Goal: Task Accomplishment & Management: Complete application form

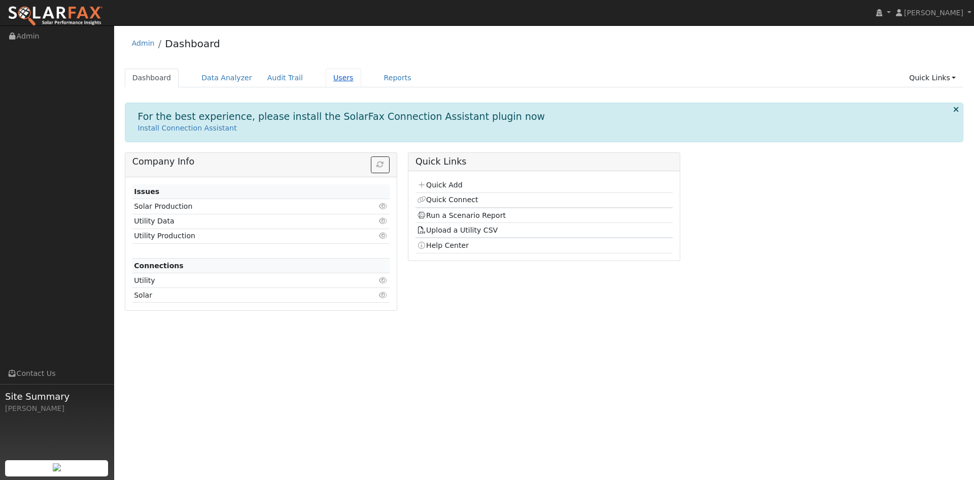
click at [361, 81] on link "Users" at bounding box center [344, 78] width 36 height 19
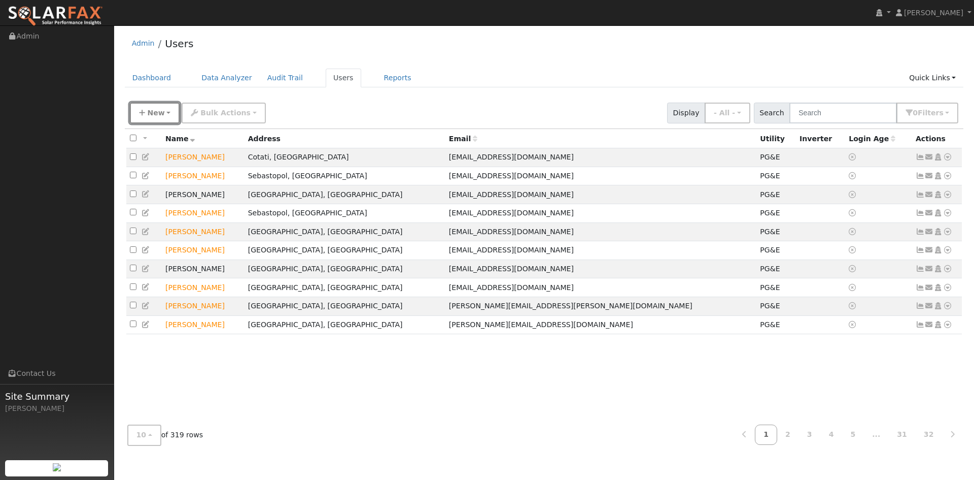
click at [159, 117] on span "New" at bounding box center [155, 113] width 17 height 8
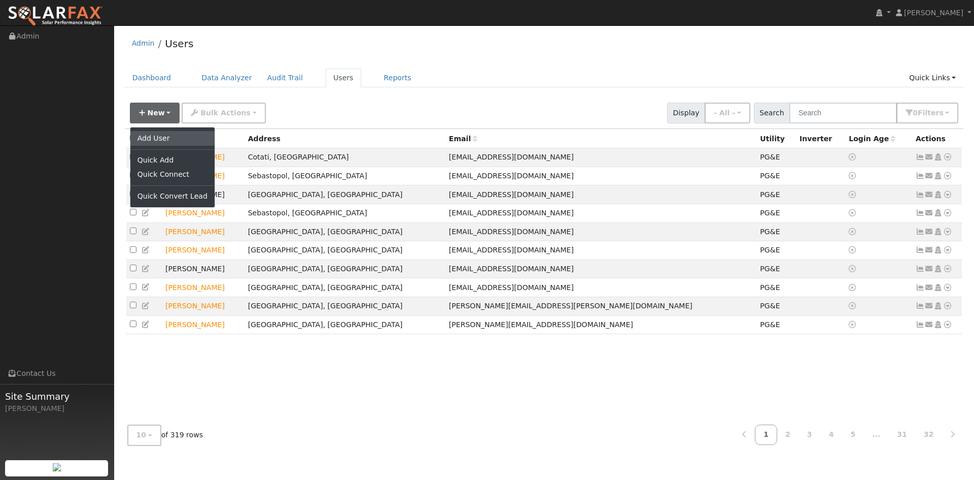
click at [156, 145] on link "Add User" at bounding box center [172, 138] width 84 height 14
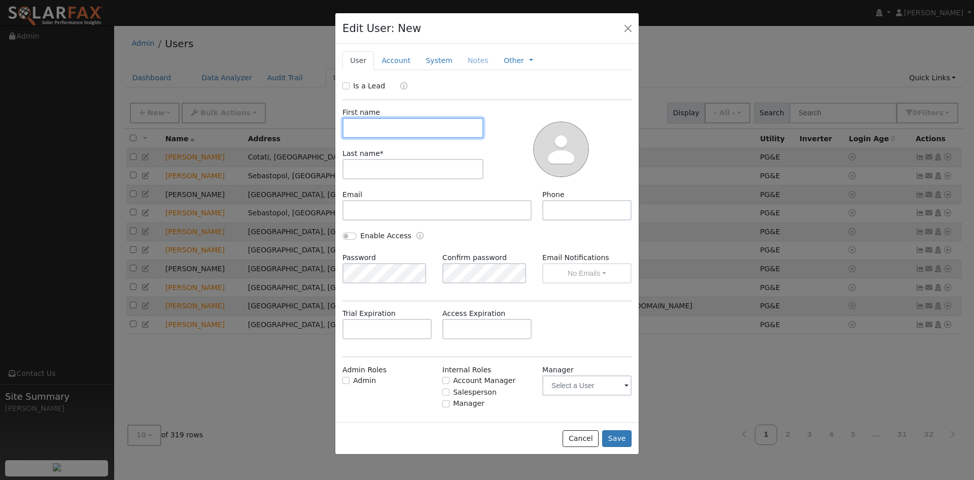
paste input "Rachel"
type input "Rachel"
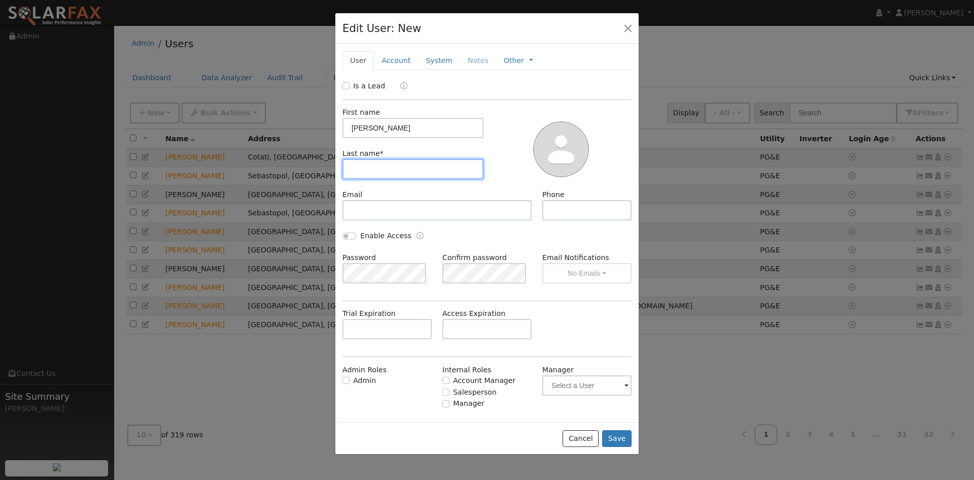
paste input "Yamada"
type input "Yamada"
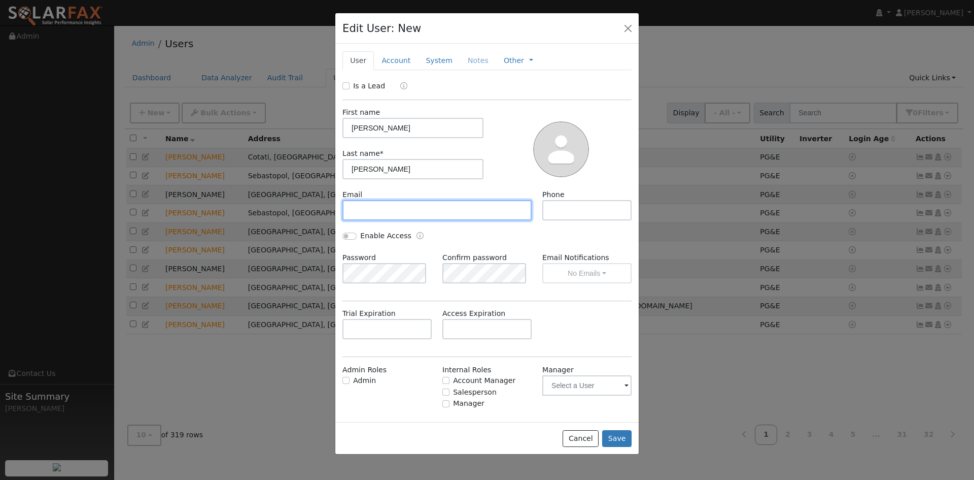
drag, startPoint x: 413, startPoint y: 243, endPoint x: 425, endPoint y: 238, distance: 13.2
click at [414, 220] on input "text" at bounding box center [437, 210] width 189 height 20
paste input "rachelmae.yamada@gmail.com"
type input "rachelmae.yamada@gmail.com"
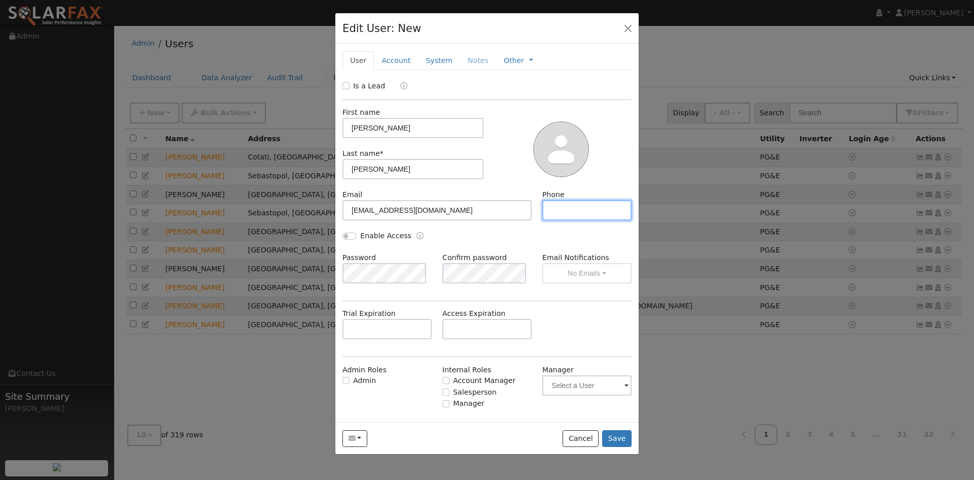
paste input "856-685-6232"
type input "856-685-6232"
click at [465, 339] on input "text" at bounding box center [487, 329] width 89 height 20
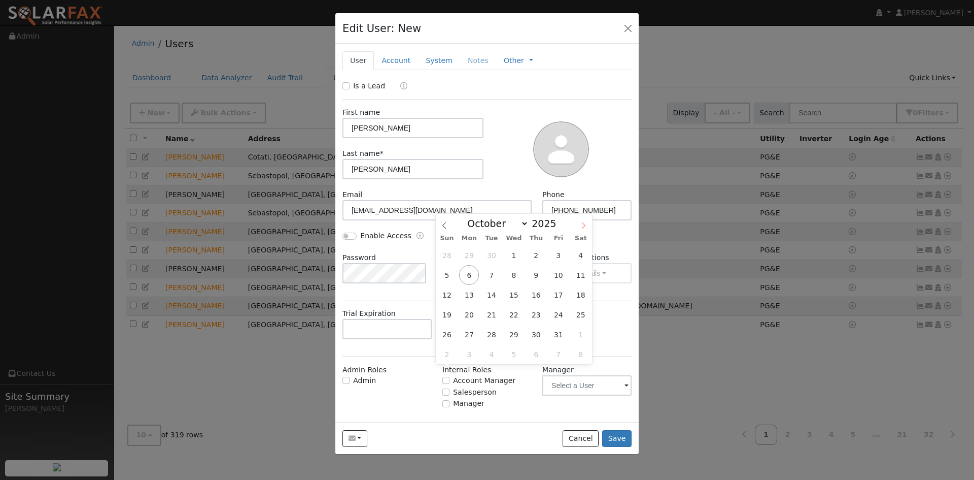
click at [582, 225] on icon at bounding box center [583, 225] width 7 height 7
select select "11"
click at [518, 292] on span "17" at bounding box center [514, 295] width 20 height 20
type input "12/17/2025"
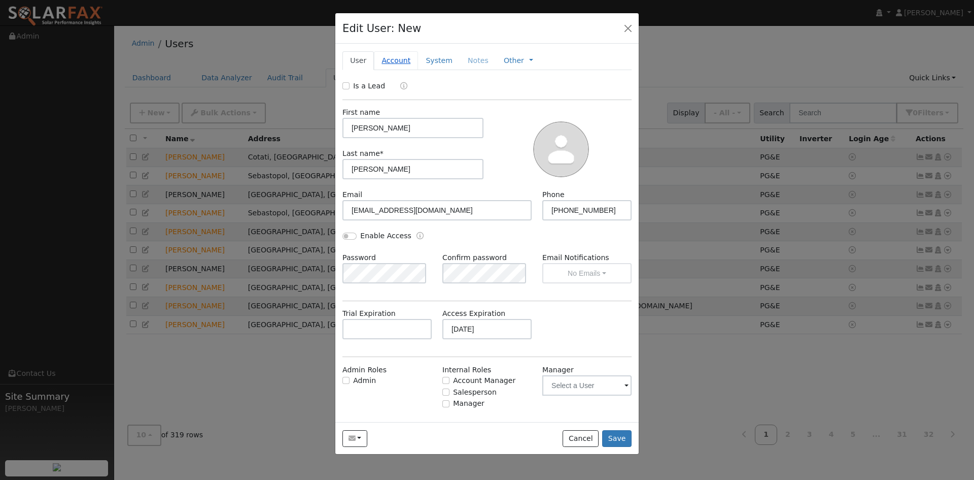
click at [408, 70] on link "Account" at bounding box center [396, 60] width 44 height 19
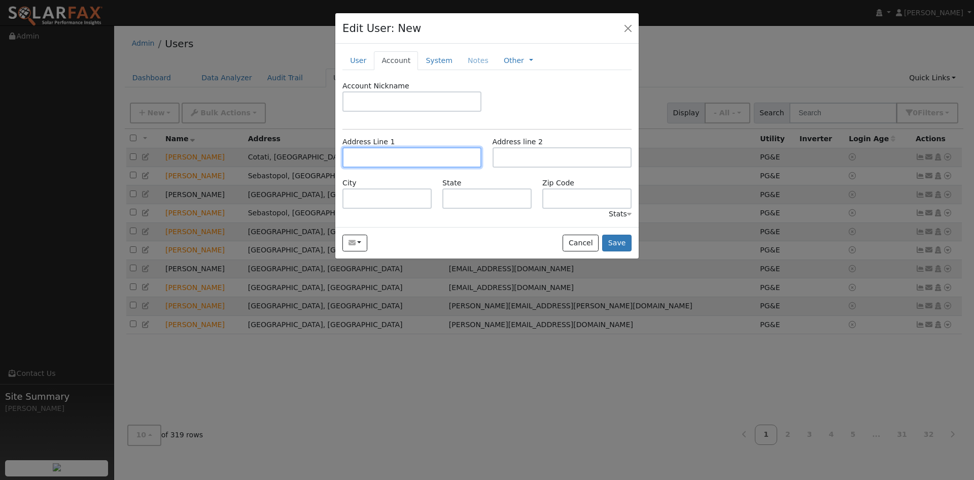
click at [400, 167] on input "text" at bounding box center [412, 157] width 139 height 20
paste input "72 Lyell Street"
type input "72 Lyell Street"
type input "San Francisco"
type input "CA"
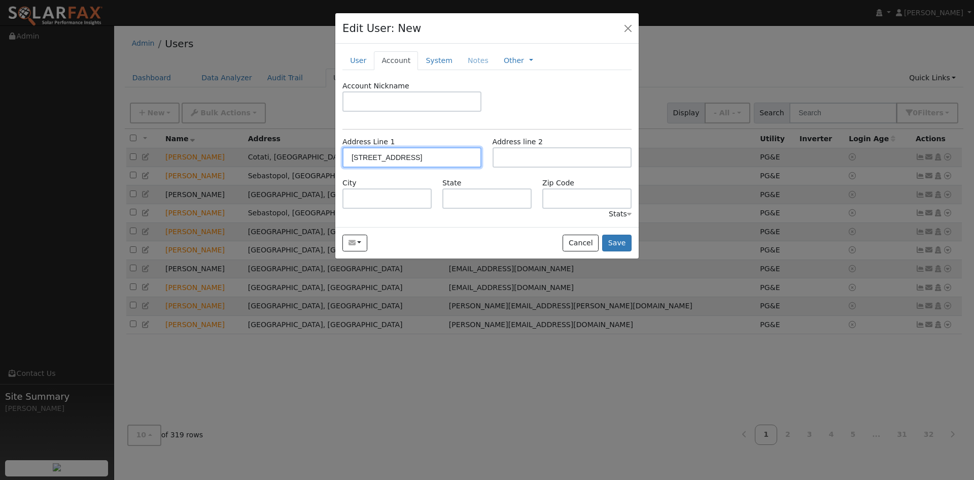
type input "94112"
click at [458, 70] on link "System" at bounding box center [439, 60] width 42 height 19
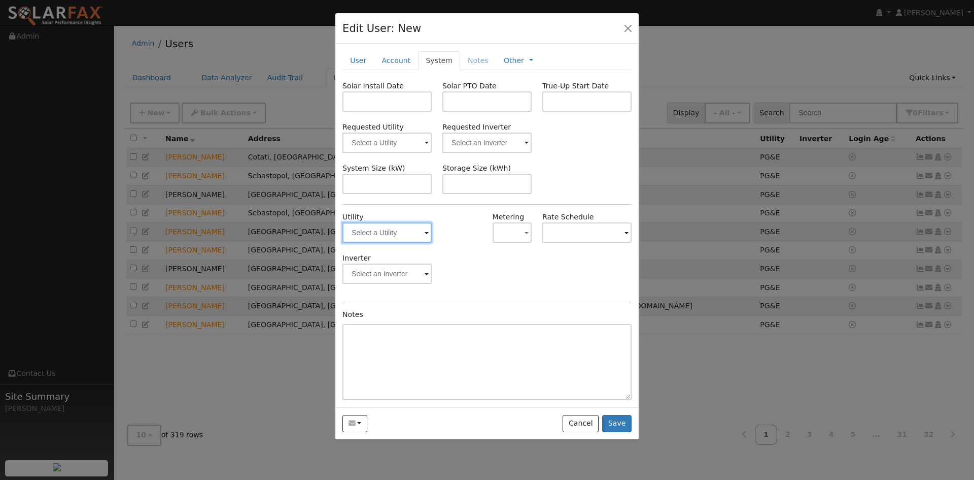
click at [406, 243] on input "text" at bounding box center [387, 232] width 89 height 20
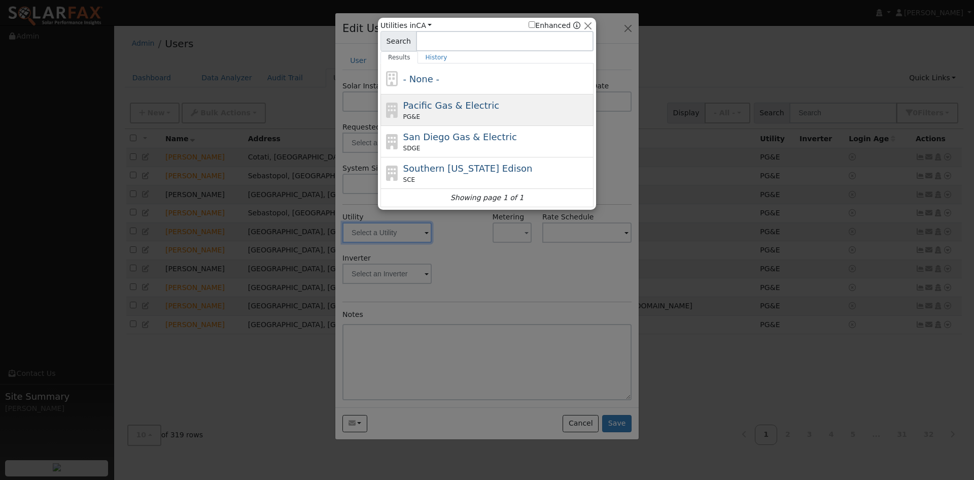
click at [462, 111] on span "Pacific Gas & Electric" at bounding box center [451, 105] width 96 height 11
type input "PG&E"
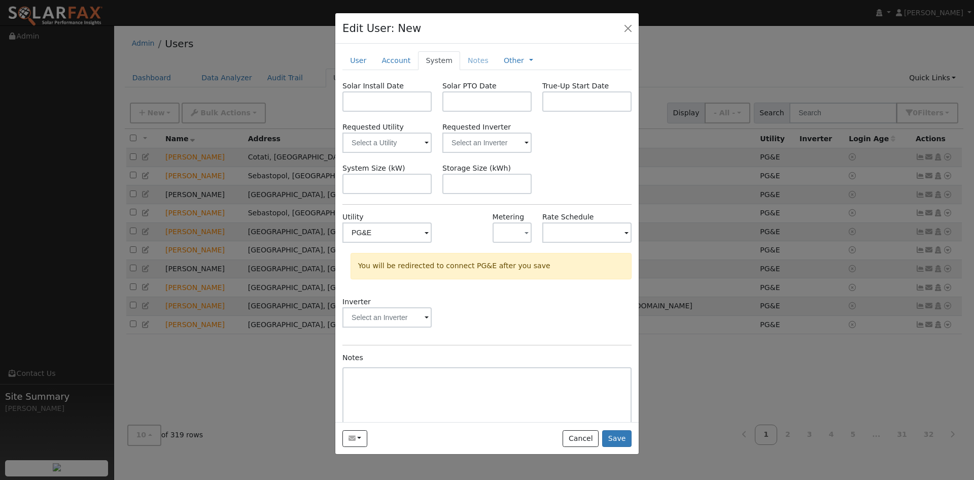
scroll to position [51, 0]
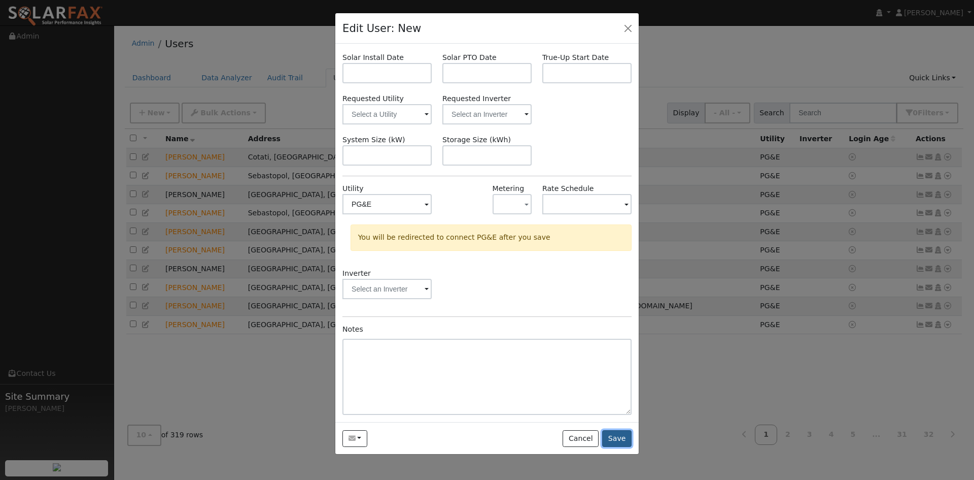
click at [612, 447] on button "Save" at bounding box center [616, 438] width 29 height 17
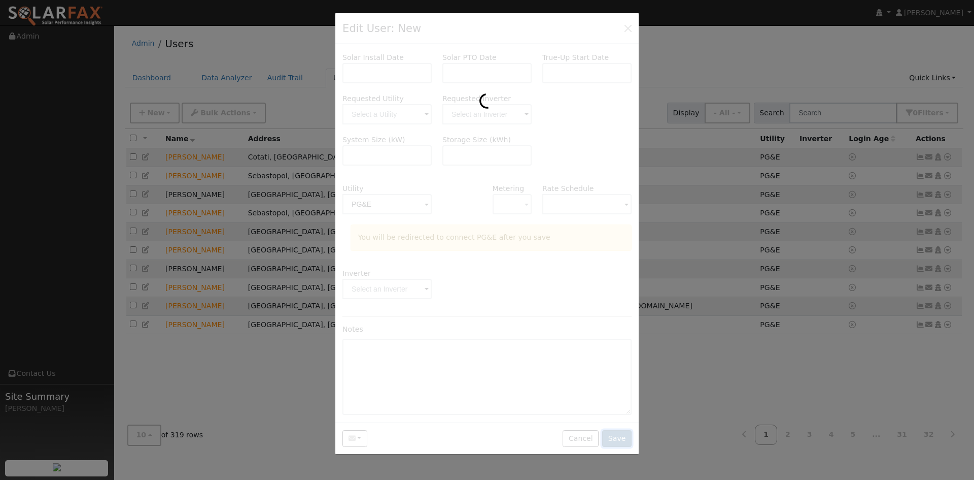
scroll to position [0, 0]
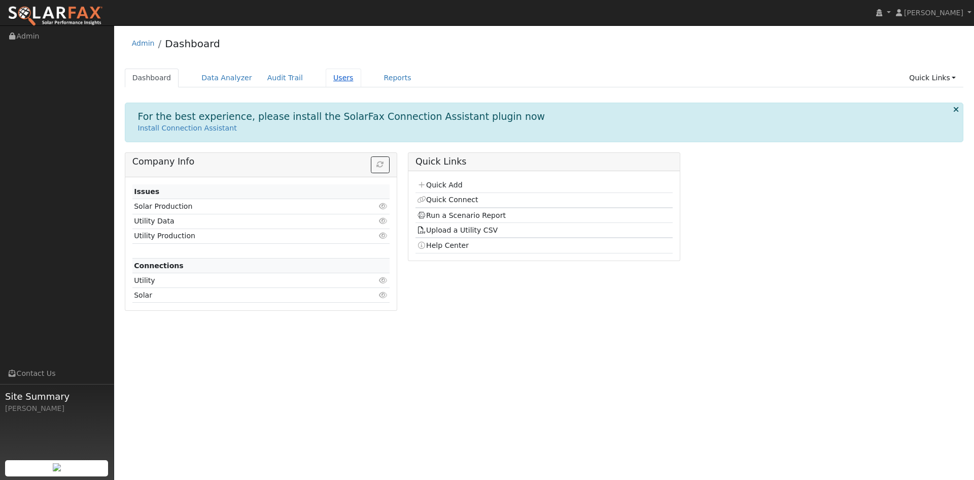
click at [361, 80] on link "Users" at bounding box center [344, 78] width 36 height 19
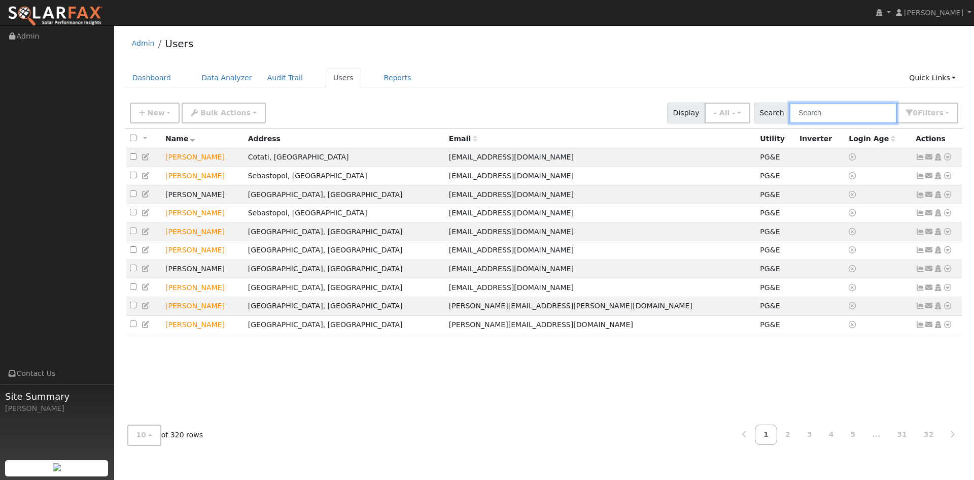
click at [814, 123] on input "text" at bounding box center [844, 113] width 108 height 21
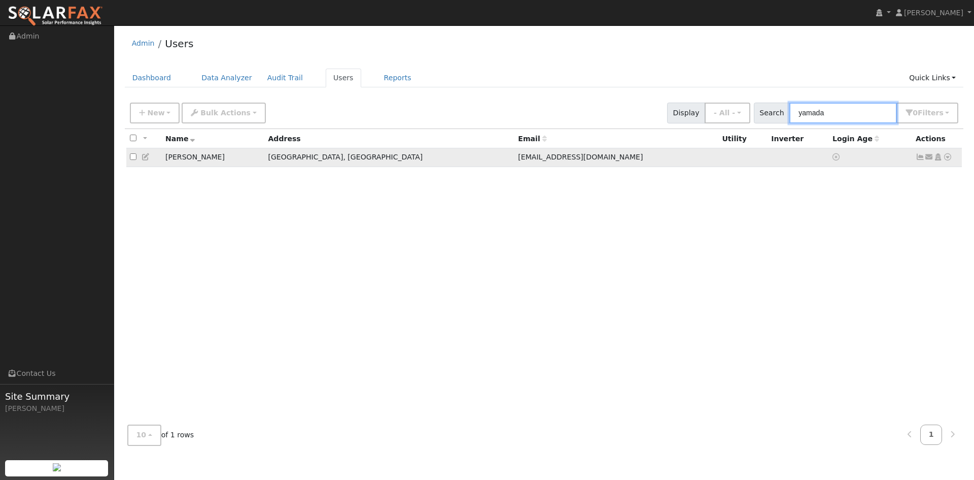
type input "yamada"
click at [150, 160] on icon at bounding box center [146, 156] width 9 height 7
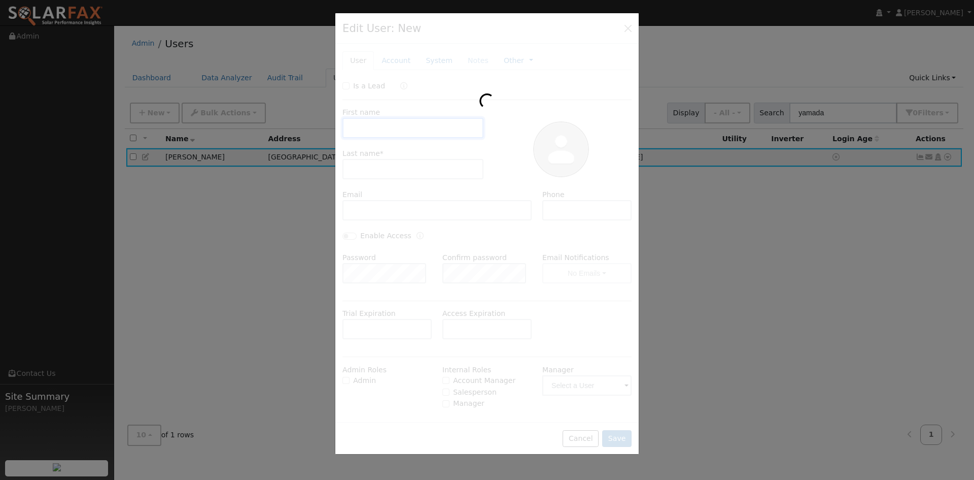
type input "12/17/2025"
type input "Rachel"
type input "Yamada"
type input "rachelmae.yamada@gmail.com"
type input "856-685-6232"
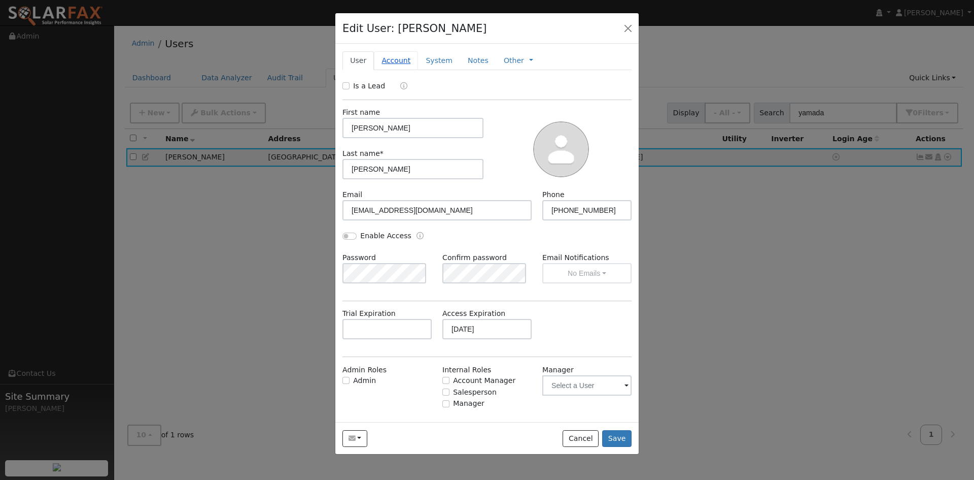
click at [408, 70] on link "Account" at bounding box center [396, 60] width 44 height 19
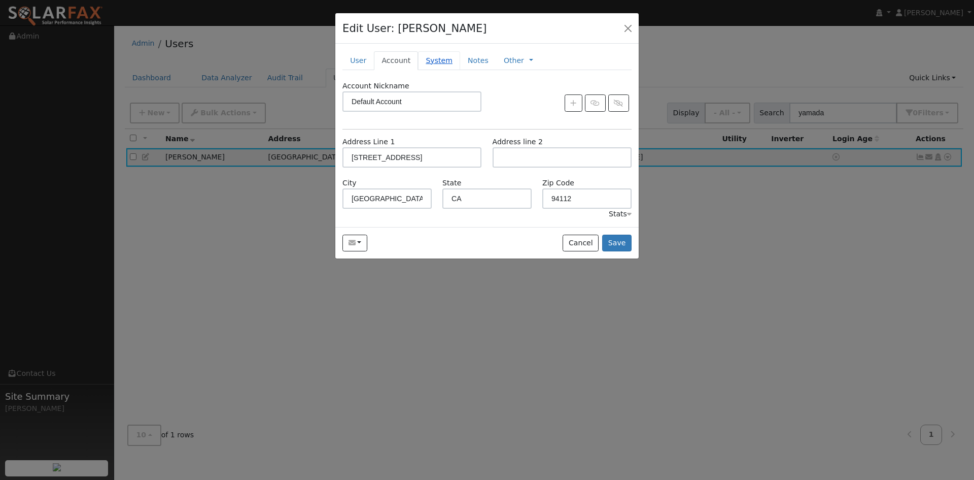
click at [460, 70] on link "System" at bounding box center [439, 60] width 42 height 19
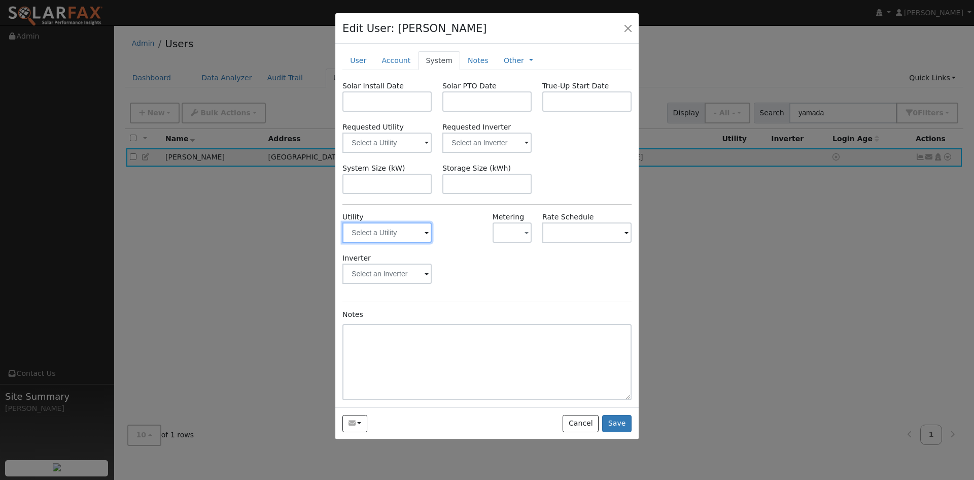
click at [395, 243] on input "text" at bounding box center [387, 232] width 89 height 20
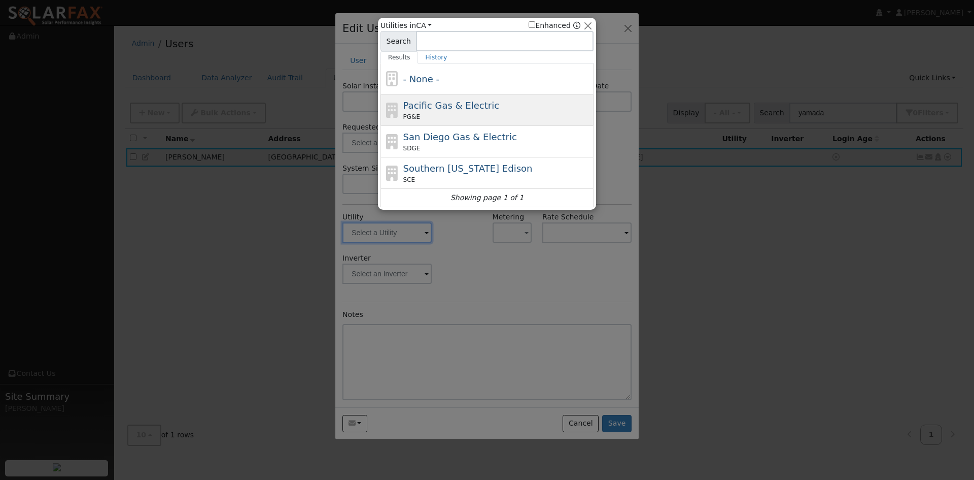
click at [436, 114] on div "Pacific Gas & Electric PG&E" at bounding box center [497, 109] width 188 height 23
type input "PG&E"
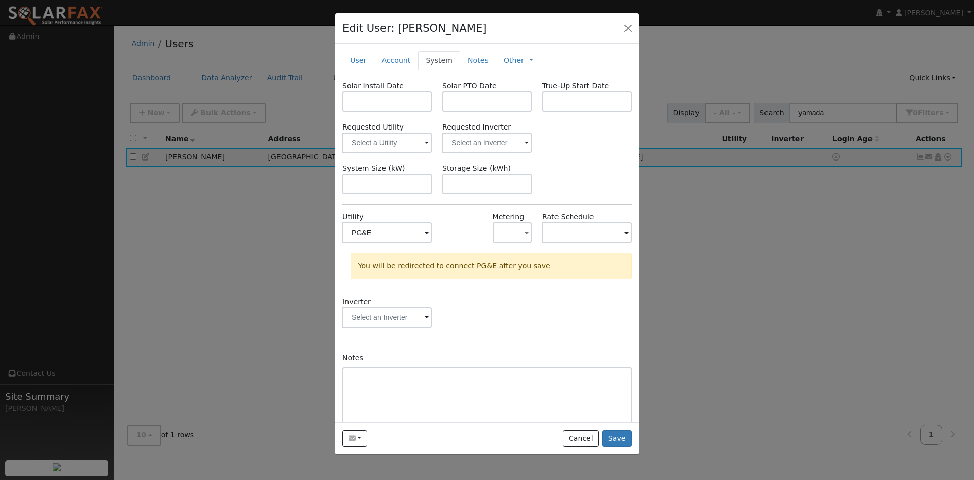
click at [490, 338] on div "Inverter" at bounding box center [488, 316] width 300 height 41
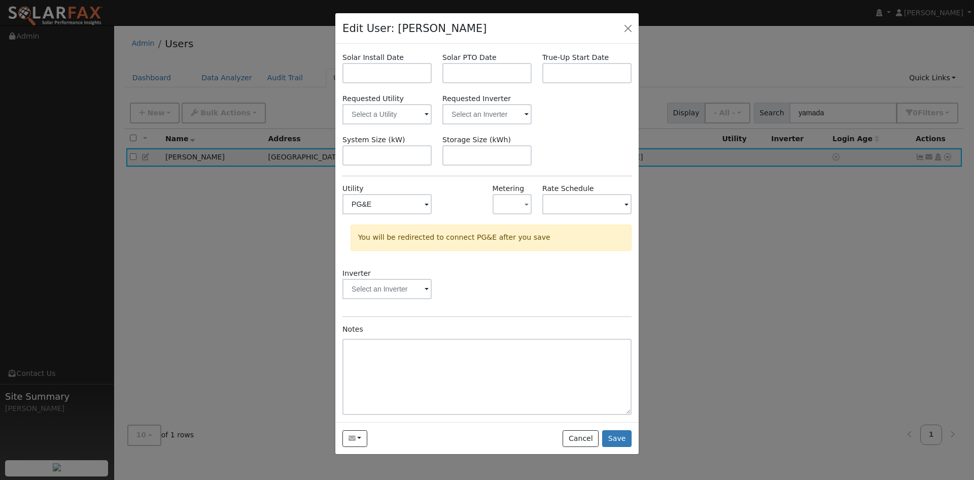
scroll to position [17, 0]
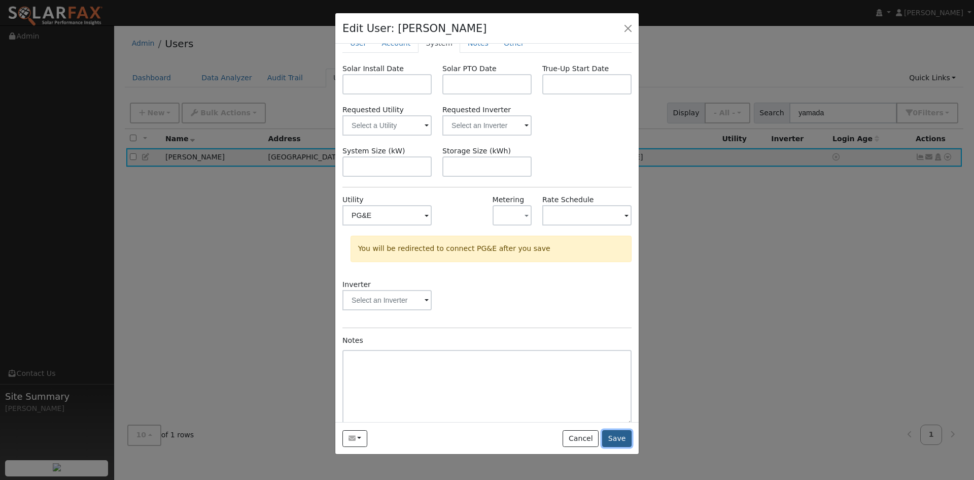
click at [611, 447] on button "Save" at bounding box center [616, 438] width 29 height 17
